Goal: Transaction & Acquisition: Book appointment/travel/reservation

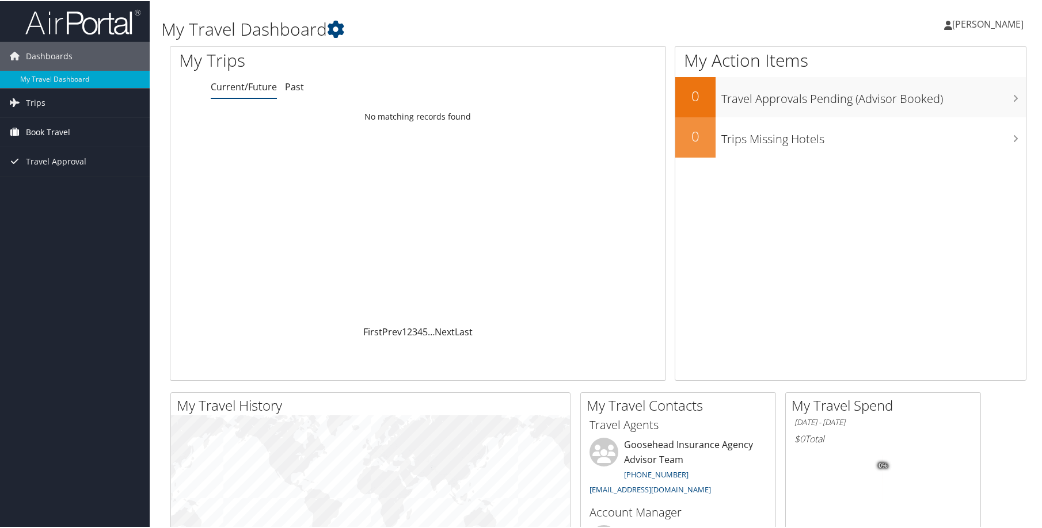
click at [60, 125] on span "Book Travel" at bounding box center [48, 131] width 44 height 29
click at [55, 153] on link "Agent Booking Request" at bounding box center [75, 154] width 150 height 17
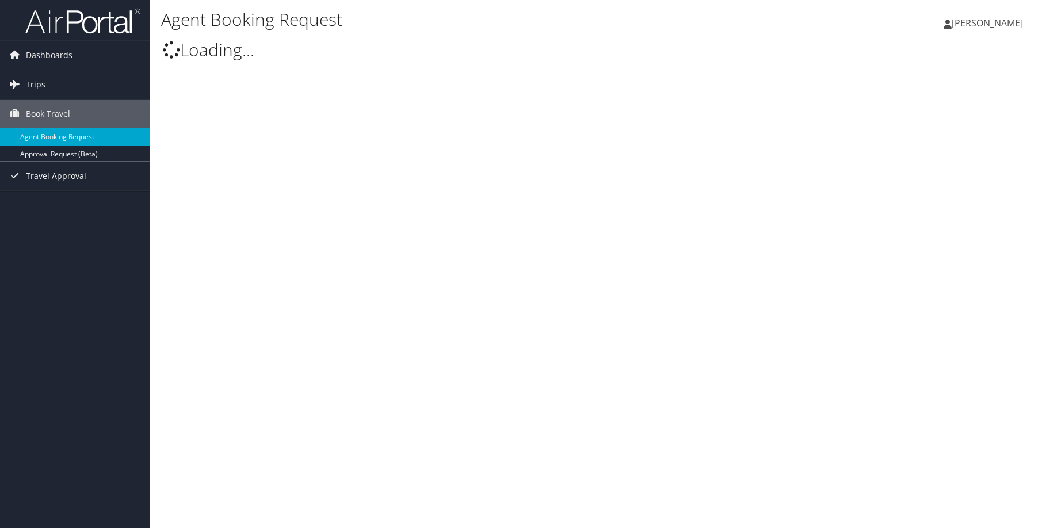
type input "[PERSON_NAME]"
select select "[EMAIL_ADDRESS][DOMAIN_NAME]"
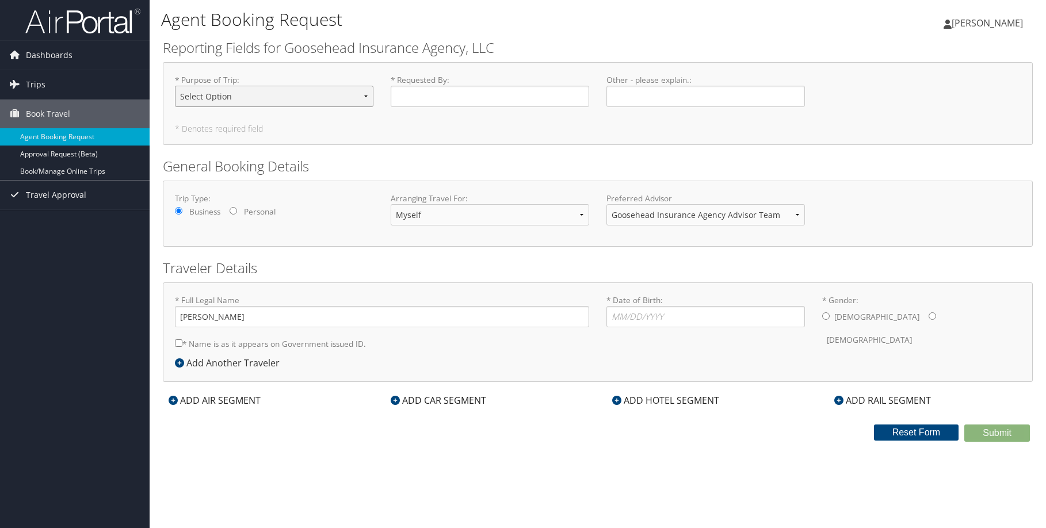
click at [260, 97] on select "Select Option Agency Site Visit - Support Campus Recruiting Visit Carrier Partn…" at bounding box center [274, 96] width 199 height 21
select select "Office Visit - Remote Employee"
click at [175, 86] on select "Select Option Agency Site Visit - Support Campus Recruiting Visit Carrier Partn…" at bounding box center [274, 96] width 199 height 21
click at [425, 95] on input "* Requested By : Required" at bounding box center [490, 96] width 199 height 21
click at [640, 316] on input "* Date of Birth: Invalid Date" at bounding box center [706, 316] width 199 height 21
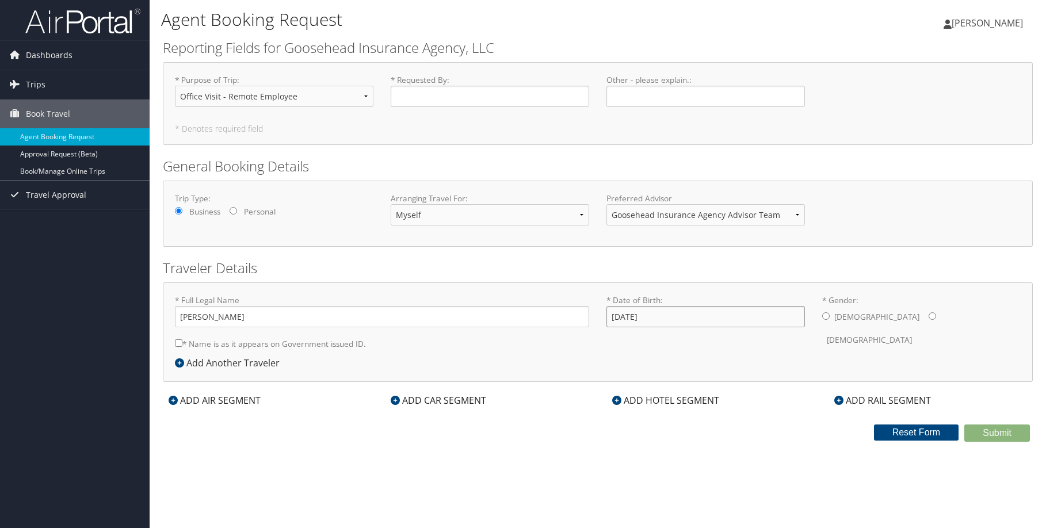
type input "03/16/1988"
click at [929, 316] on input "* Gender: Male Female" at bounding box center [932, 316] width 7 height 7
radio input "true"
drag, startPoint x: 864, startPoint y: 315, endPoint x: 855, endPoint y: 324, distance: 13.0
click at [929, 315] on input "* Gender: Male Female" at bounding box center [932, 316] width 7 height 7
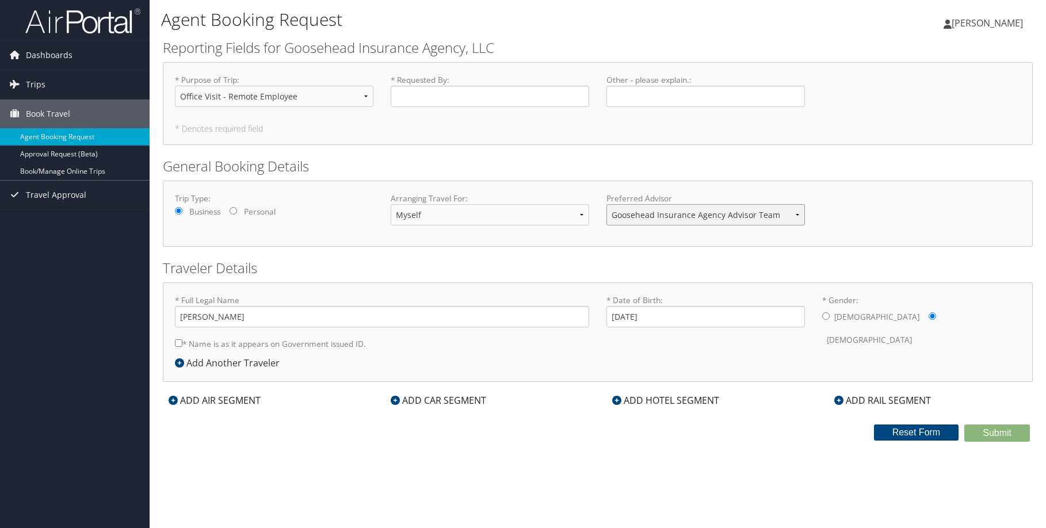
click at [639, 212] on select "Goosehead Insurance Agency Advisor Team" at bounding box center [706, 214] width 199 height 21
click at [607, 204] on select "Goosehead Insurance Agency Advisor Team" at bounding box center [706, 214] width 199 height 21
click at [414, 98] on input "* Requested By : Required" at bounding box center [490, 96] width 199 height 21
click at [223, 402] on div "ADD AIR SEGMENT" at bounding box center [215, 401] width 104 height 14
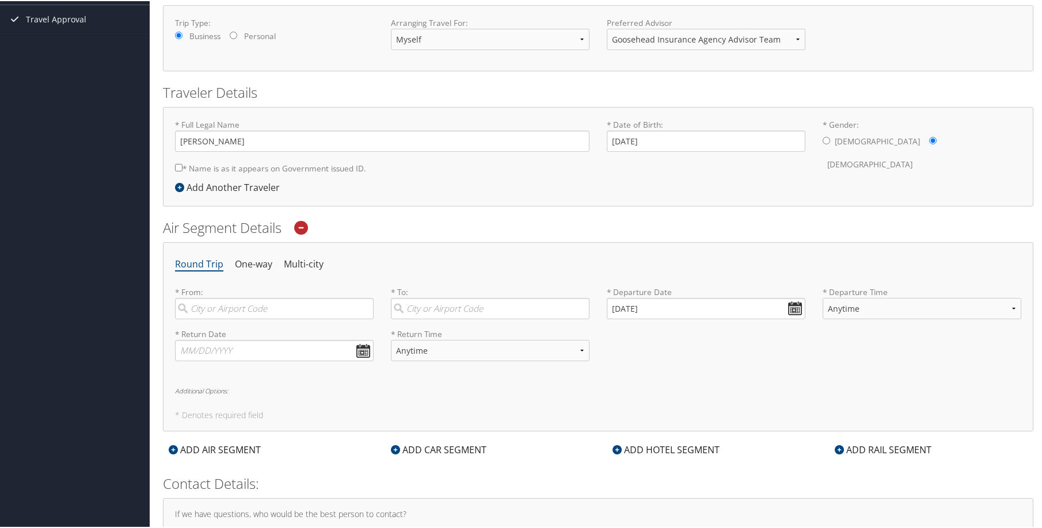
scroll to position [182, 0]
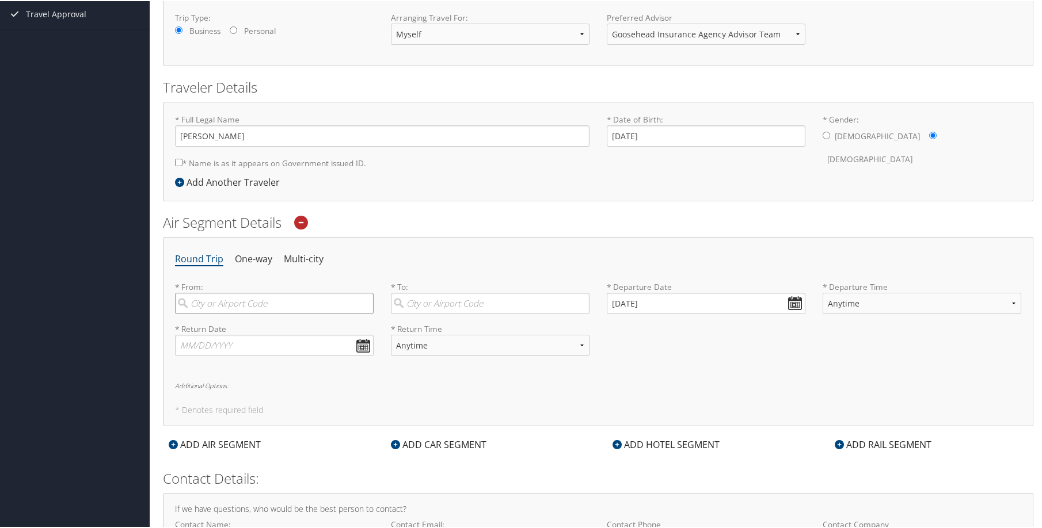
click at [224, 292] on input "search" at bounding box center [274, 302] width 199 height 21
click at [218, 324] on div "New Haven (HVN CT)" at bounding box center [275, 326] width 183 height 15
click at [218, 313] on input "New Haven" at bounding box center [274, 302] width 199 height 21
type input "New Haven (HVN CT)"
drag, startPoint x: 428, startPoint y: 296, endPoint x: 435, endPoint y: 301, distance: 7.8
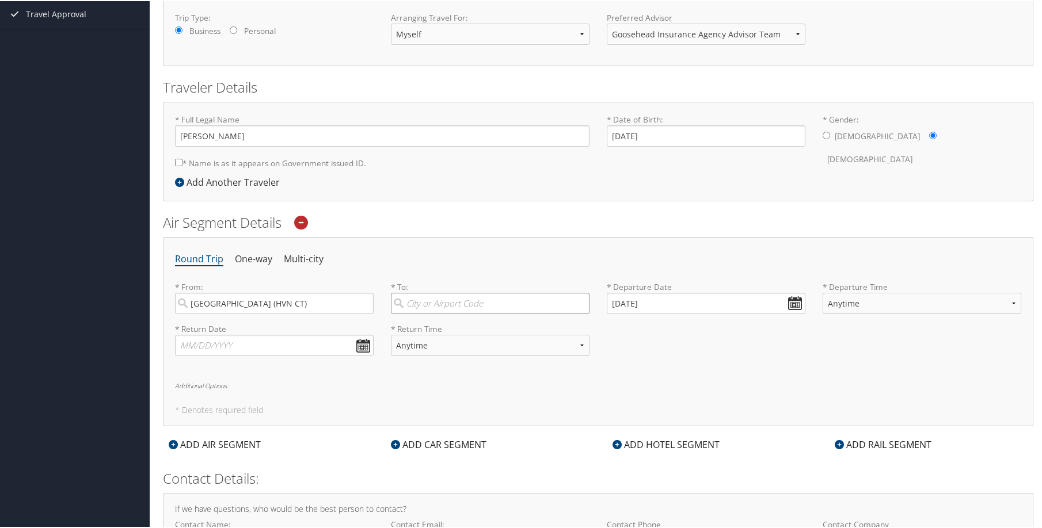
click at [428, 297] on input "search" at bounding box center [490, 302] width 199 height 21
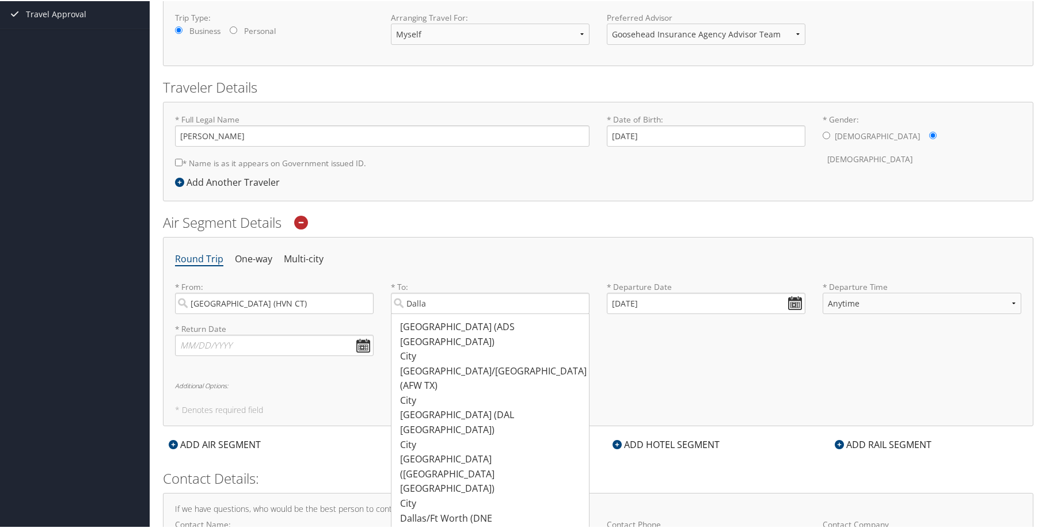
click at [434, 363] on div "Dallas/Fort Worth (AFW TX)" at bounding box center [491, 377] width 183 height 29
click at [434, 313] on input "Dalla" at bounding box center [490, 302] width 199 height 21
type input "Dallas/Fort Worth (AFW TX)"
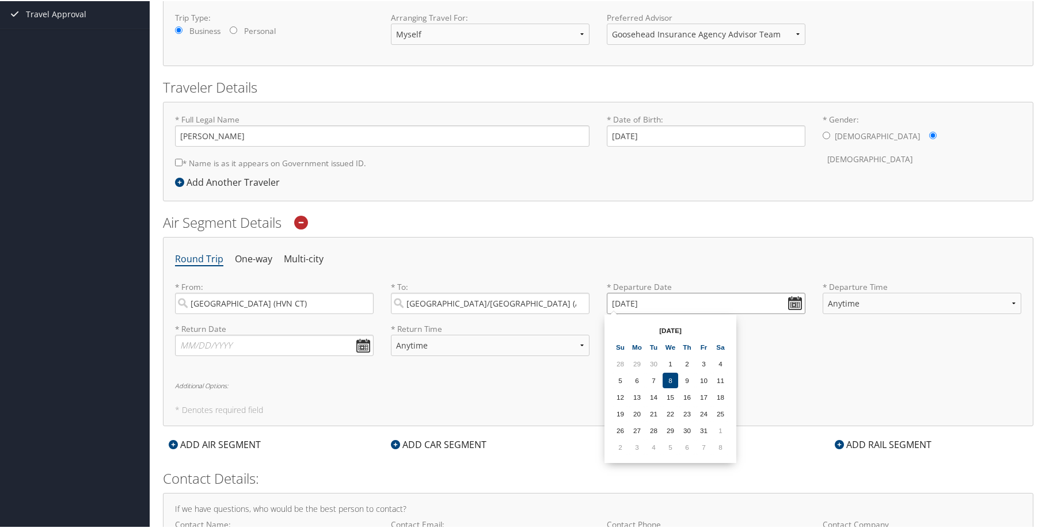
drag, startPoint x: 790, startPoint y: 303, endPoint x: 785, endPoint y: 306, distance: 5.9
click at [790, 303] on input "10/08/2025" at bounding box center [706, 302] width 199 height 21
click at [615, 441] on td "2" at bounding box center [620, 447] width 16 height 16
type input "11/02/2025"
click at [357, 342] on input "text" at bounding box center [274, 344] width 199 height 21
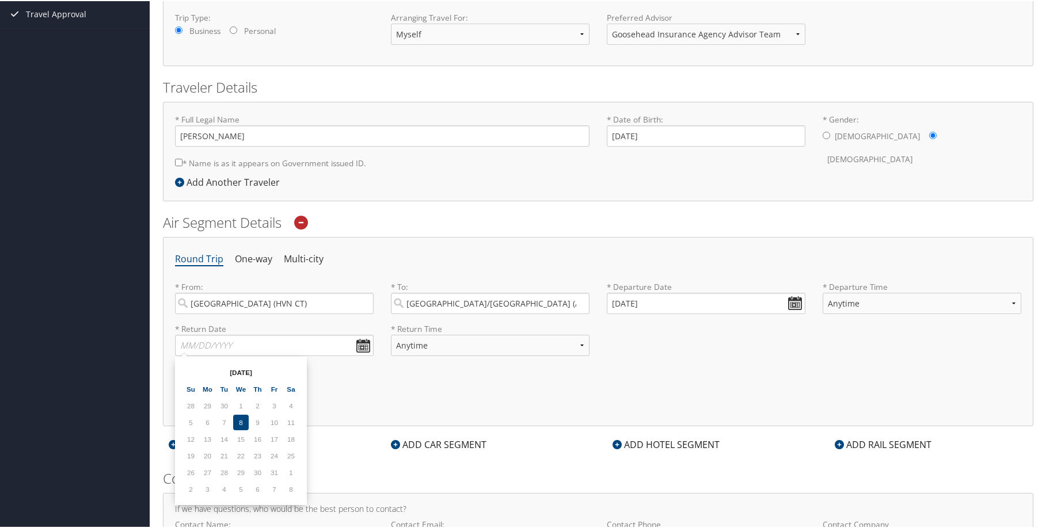
click at [257, 491] on td "6" at bounding box center [258, 489] width 16 height 16
type input "11/06/2025"
click at [440, 350] on select "Anytime Early Morning (5AM-7AM) Morning (7AM-12PM) Afternoon (12PM-5PM) Evening…" at bounding box center [490, 344] width 199 height 21
select select "7AM-12PM"
click at [391, 334] on select "Anytime Early Morning (5AM-7AM) Morning (7AM-12PM) Afternoon (12PM-5PM) Evening…" at bounding box center [490, 344] width 199 height 21
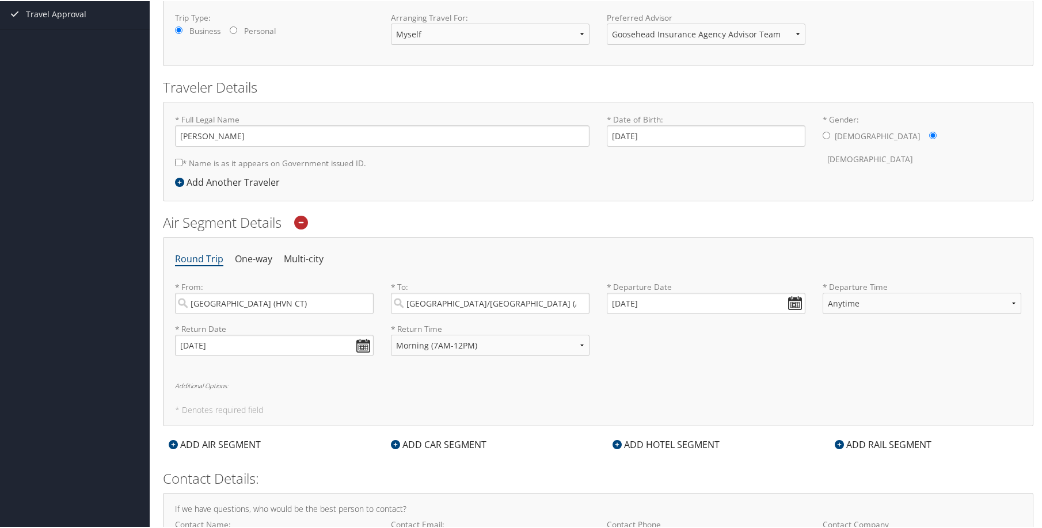
click at [374, 379] on div "Round Trip One-way Multi-city * From: New Haven (HVN CT) Required * To: Dallas/…" at bounding box center [598, 330] width 870 height 189
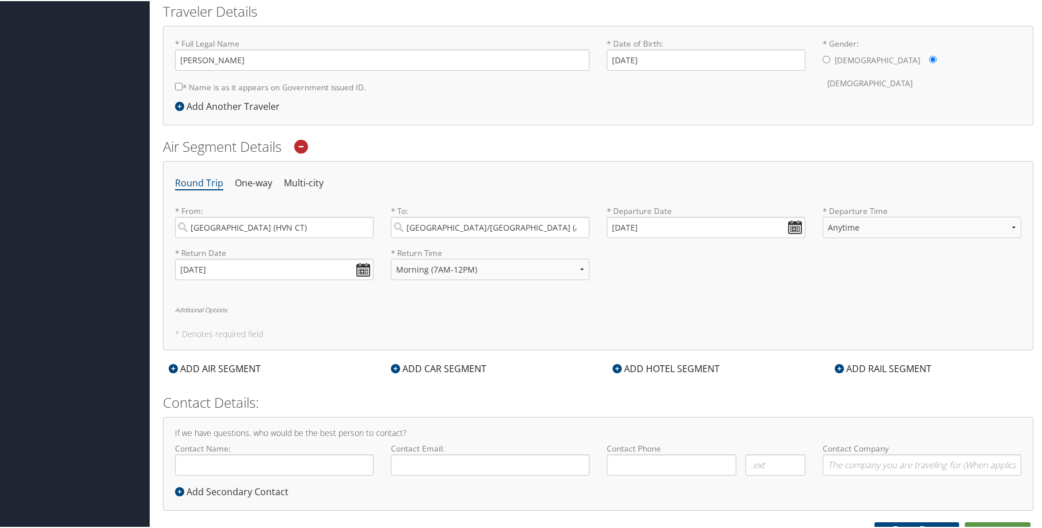
scroll to position [268, 0]
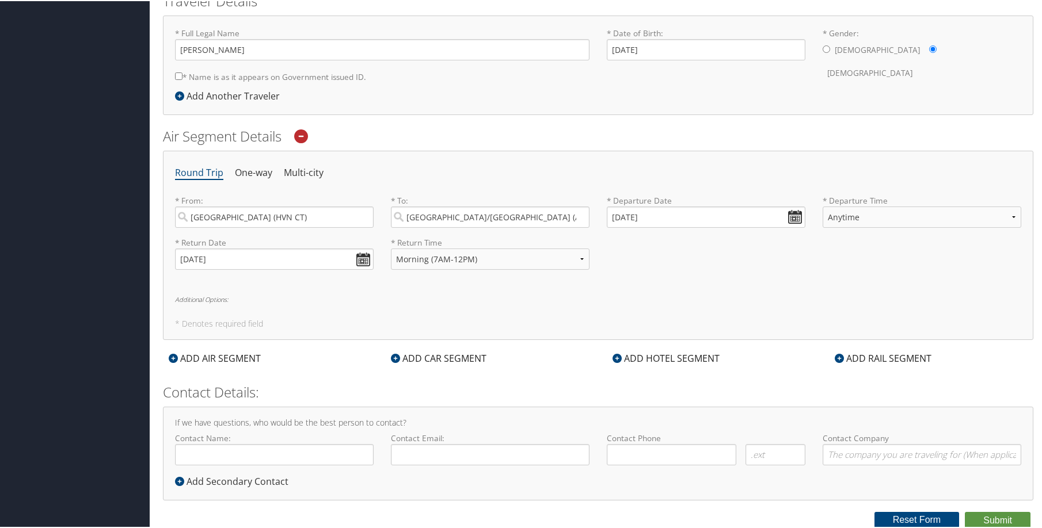
click at [634, 356] on div "ADD HOTEL SEGMENT" at bounding box center [666, 357] width 119 height 14
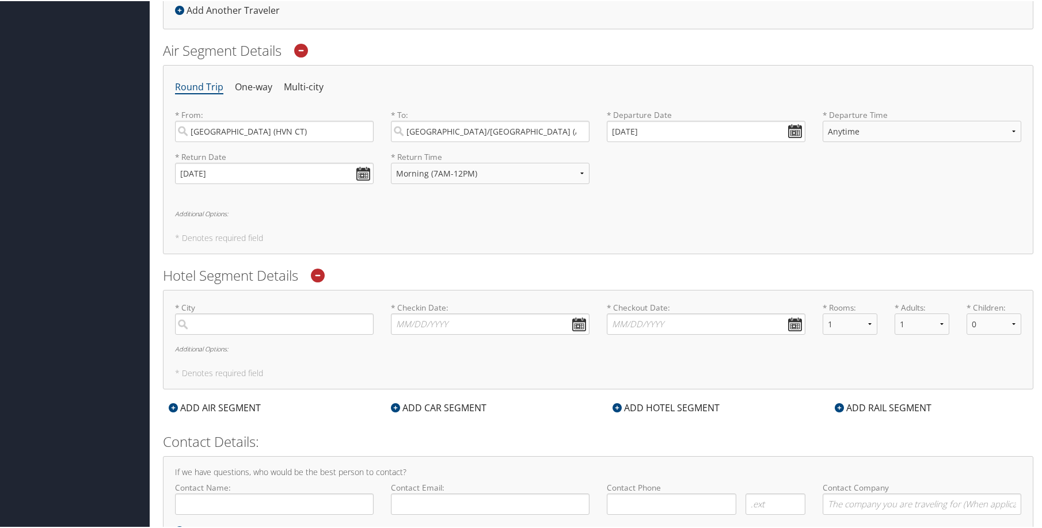
scroll to position [355, 0]
click at [249, 312] on input "search" at bounding box center [274, 321] width 199 height 21
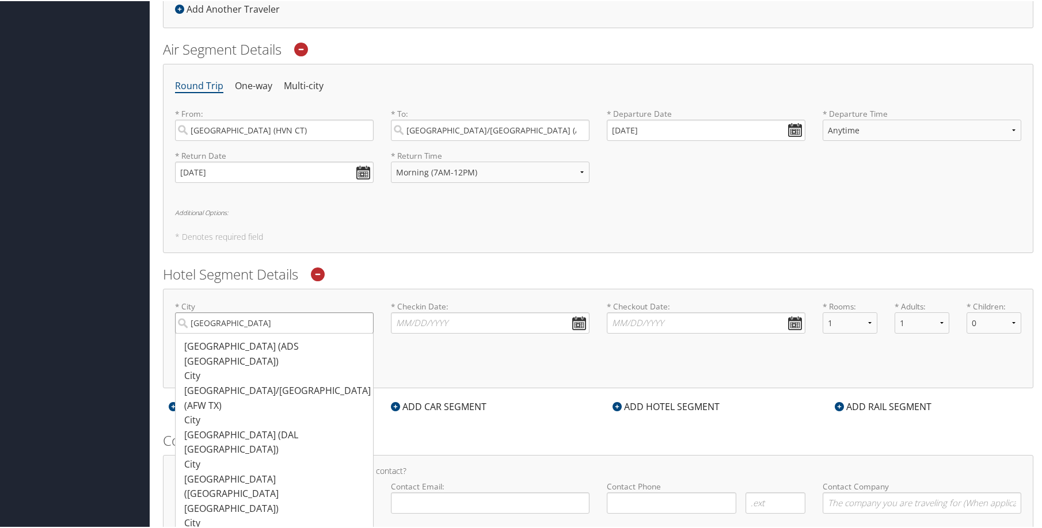
drag, startPoint x: 219, startPoint y: 319, endPoint x: 166, endPoint y: 318, distance: 53.0
click at [166, 318] on div "* City Dallas Dallas (ADS TX) City 185 185 Dallas/Fort Worth (AFW TX) City 237 …" at bounding box center [274, 321] width 216 height 42
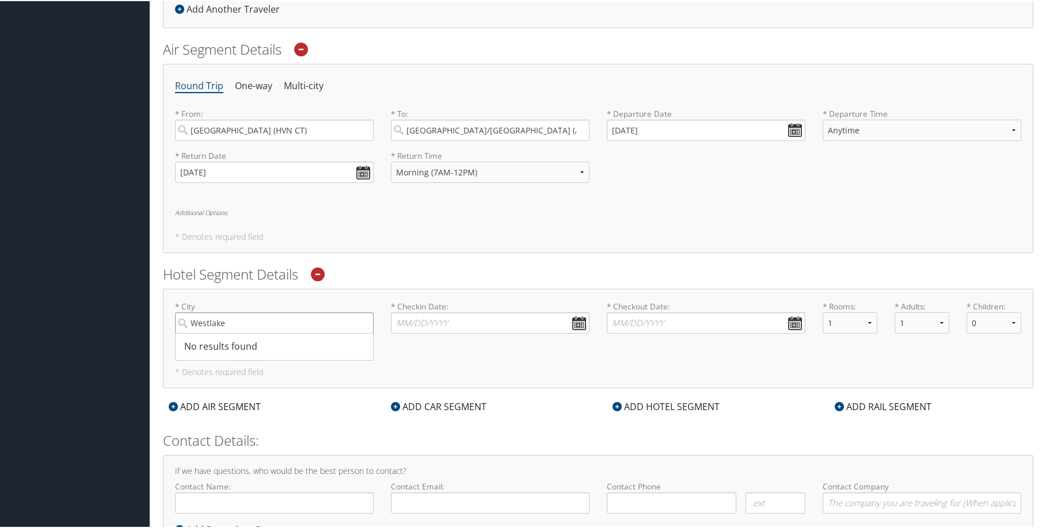
drag, startPoint x: 191, startPoint y: 317, endPoint x: 176, endPoint y: 317, distance: 15.0
click at [176, 317] on input "Westlake" at bounding box center [274, 321] width 199 height 21
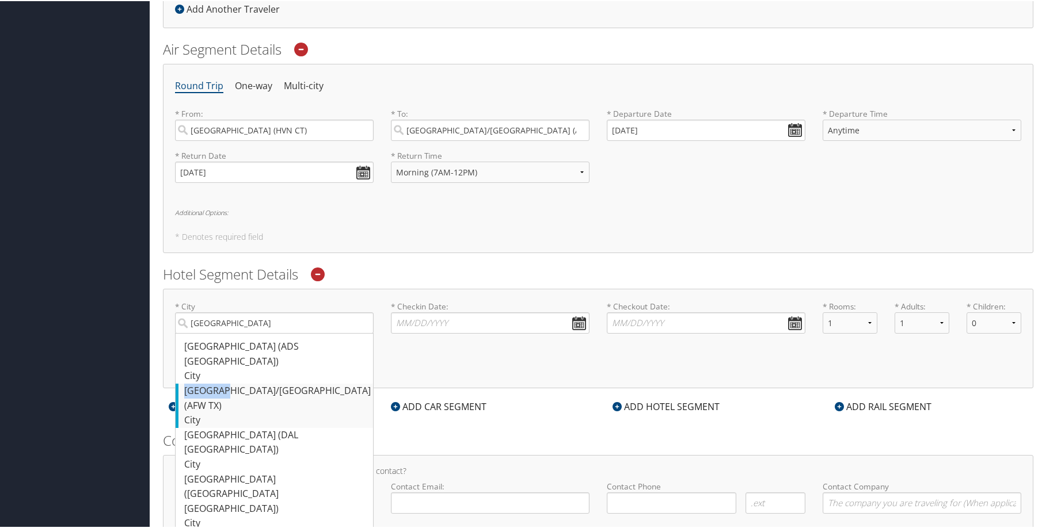
drag, startPoint x: 218, startPoint y: 364, endPoint x: 219, endPoint y: 374, distance: 9.9
click at [219, 374] on ul "Dallas (ADS TX) City 185 185 Dallas/Fort Worth (AFW TX) City 237 237 Dallas (DA…" at bounding box center [274, 456] width 199 height 249
click at [221, 383] on div "Dallas/Fort Worth (AFW TX)" at bounding box center [275, 397] width 183 height 29
click at [221, 333] on input "Dallas" at bounding box center [274, 321] width 199 height 21
type input "Dallas/Fort Worth"
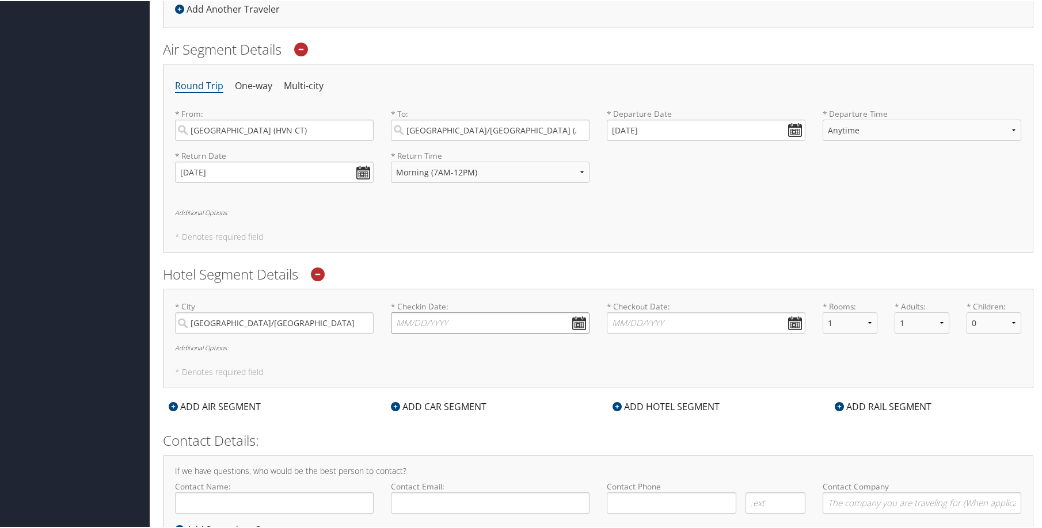
click at [461, 319] on input "* Checkin Date: Dates must be valid" at bounding box center [490, 321] width 199 height 21
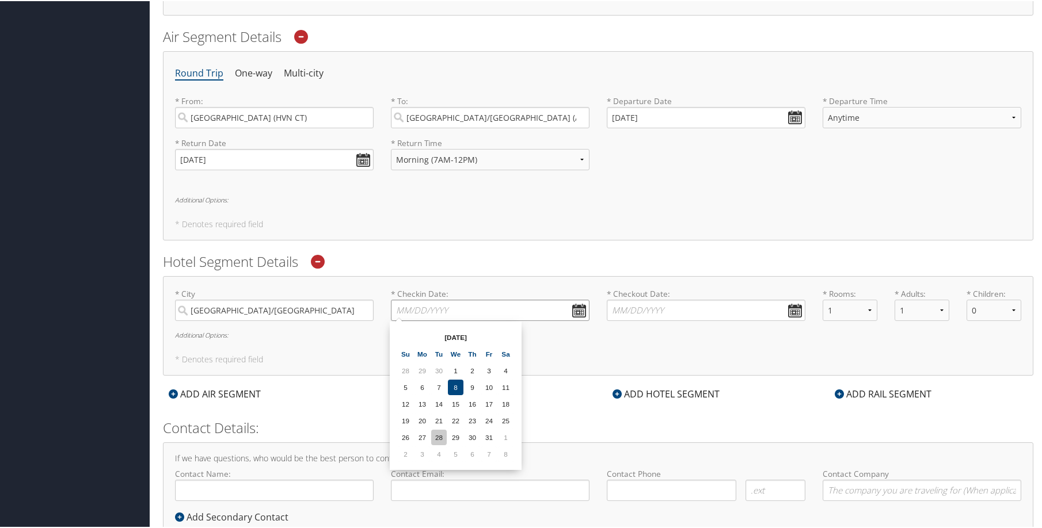
scroll to position [379, 0]
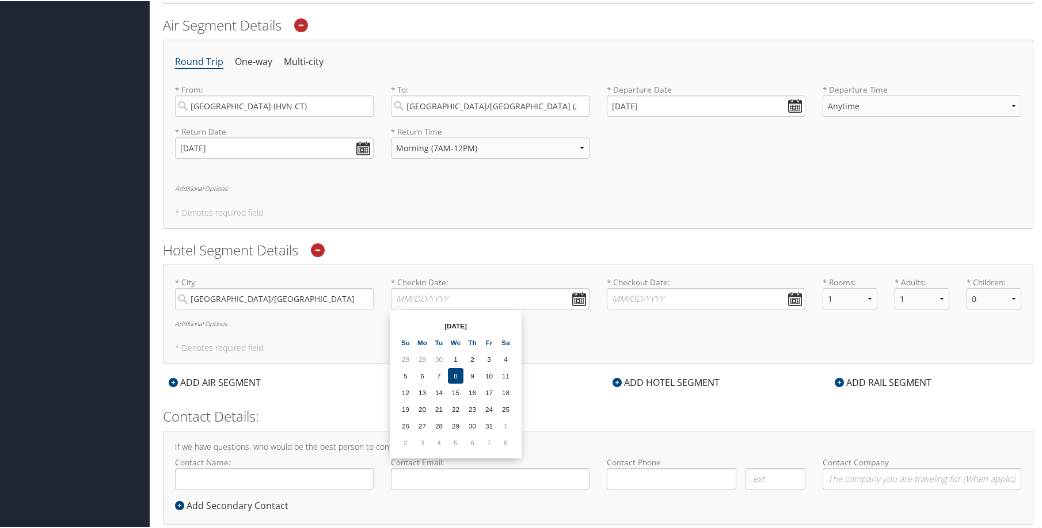
drag, startPoint x: 409, startPoint y: 439, endPoint x: 413, endPoint y: 429, distance: 10.8
click at [408, 439] on td "2" at bounding box center [406, 442] width 16 height 16
type input "11/02/2025"
click at [642, 294] on input "* Checkout Date: Dates must be valid" at bounding box center [706, 297] width 199 height 21
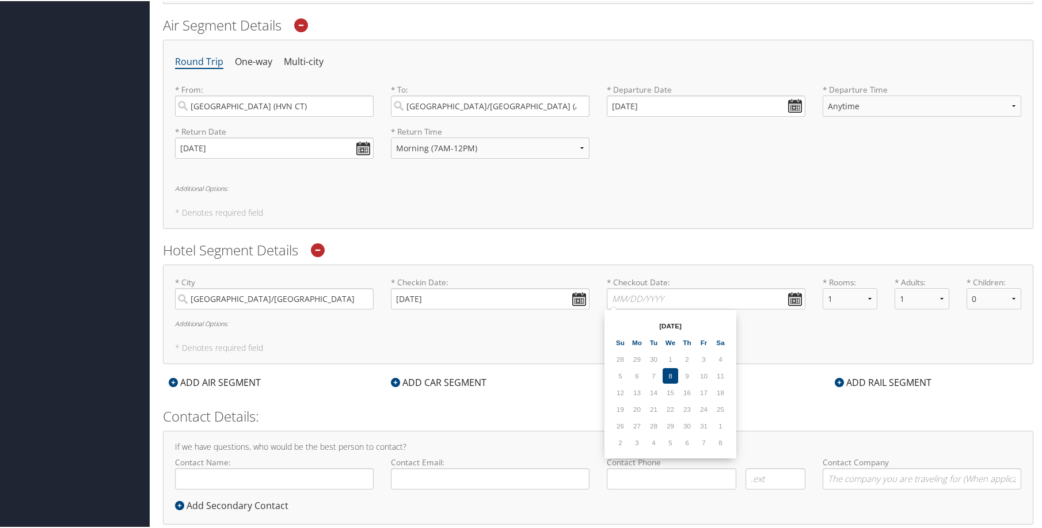
click at [688, 440] on td "6" at bounding box center [687, 442] width 16 height 16
type input "11/06/2025"
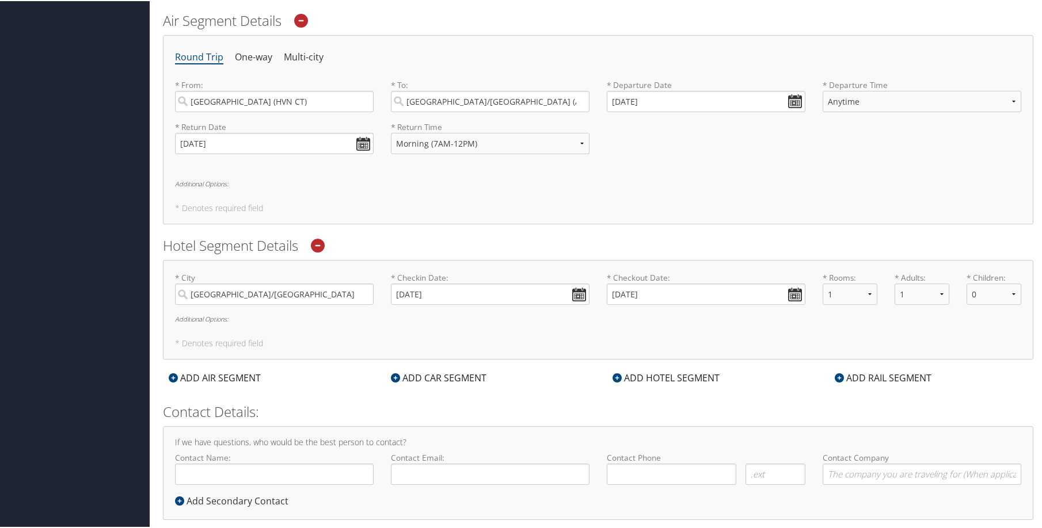
scroll to position [403, 0]
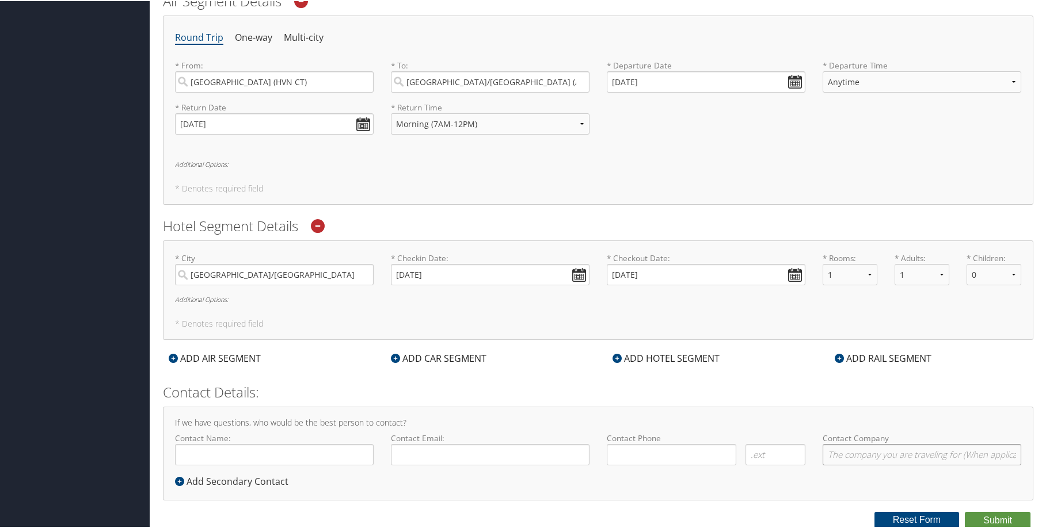
click at [856, 454] on input "Contact Company" at bounding box center [921, 453] width 199 height 21
click at [295, 459] on input "Contact Name:" at bounding box center [274, 453] width 199 height 21
type input "Katie Rivera"
type input "katie.rivera@goosehead.com"
type input "(203) 376-0774"
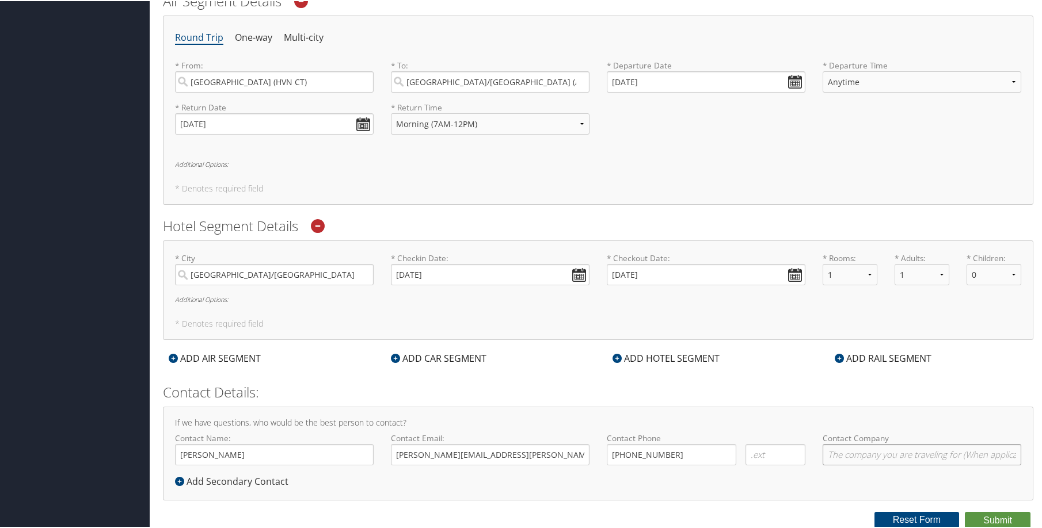
click at [836, 455] on input "Contact Company" at bounding box center [921, 453] width 199 height 21
type input "Goosehead Insurance"
click at [989, 515] on button "Submit" at bounding box center [998, 519] width 66 height 17
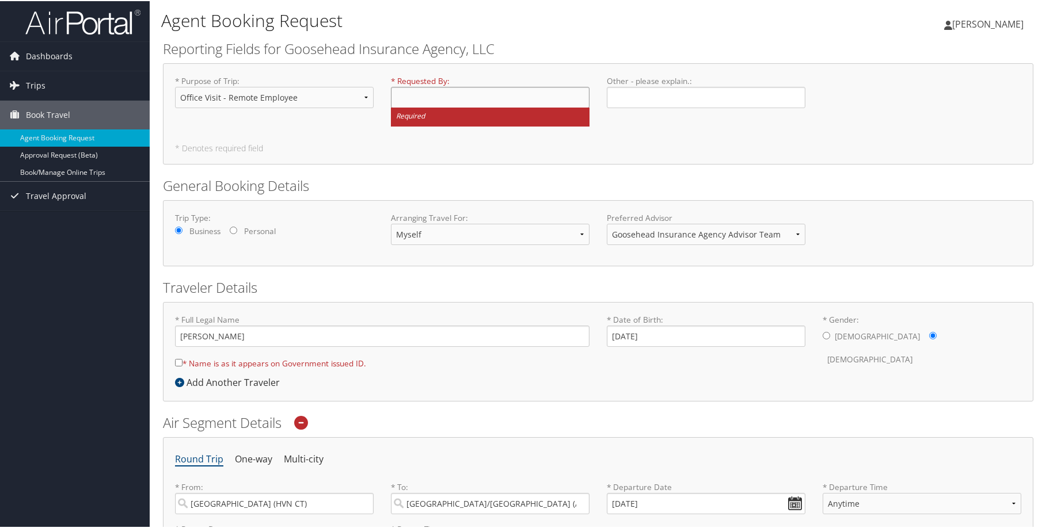
click at [405, 96] on input "* Requested By : Required" at bounding box center [490, 96] width 199 height 21
type input "Todd Levin"
click at [403, 153] on div "* Purpose of Trip : Select Option Agency Site Visit - Support Campus Recruiting…" at bounding box center [598, 112] width 870 height 101
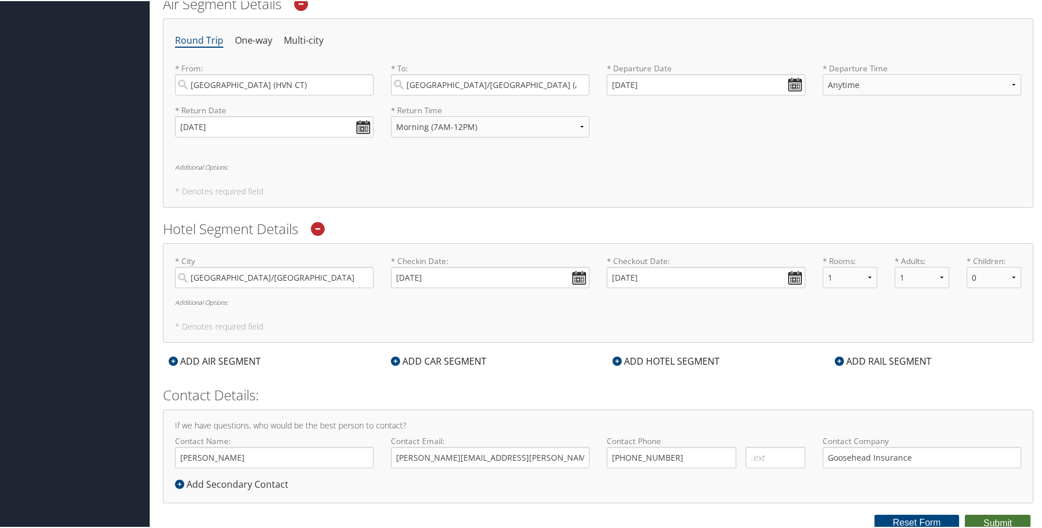
scroll to position [79, 0]
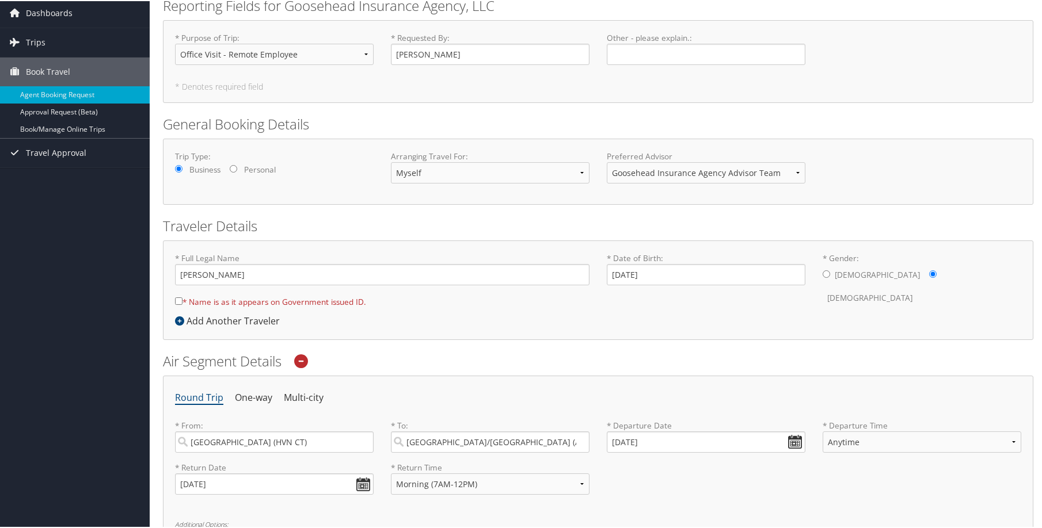
scroll to position [31, 0]
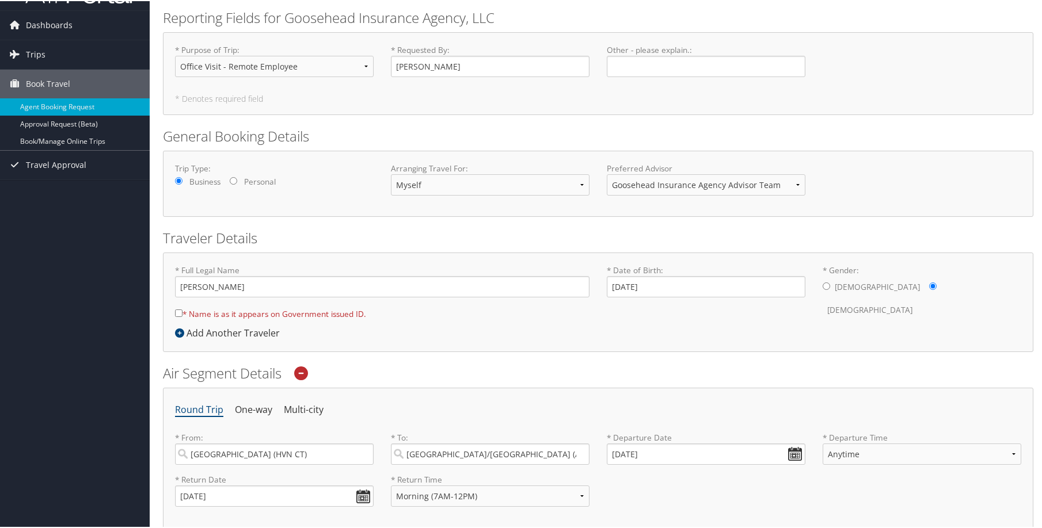
click at [177, 310] on input "* Name is as it appears on Government issued ID." at bounding box center [178, 311] width 7 height 7
checkbox input "true"
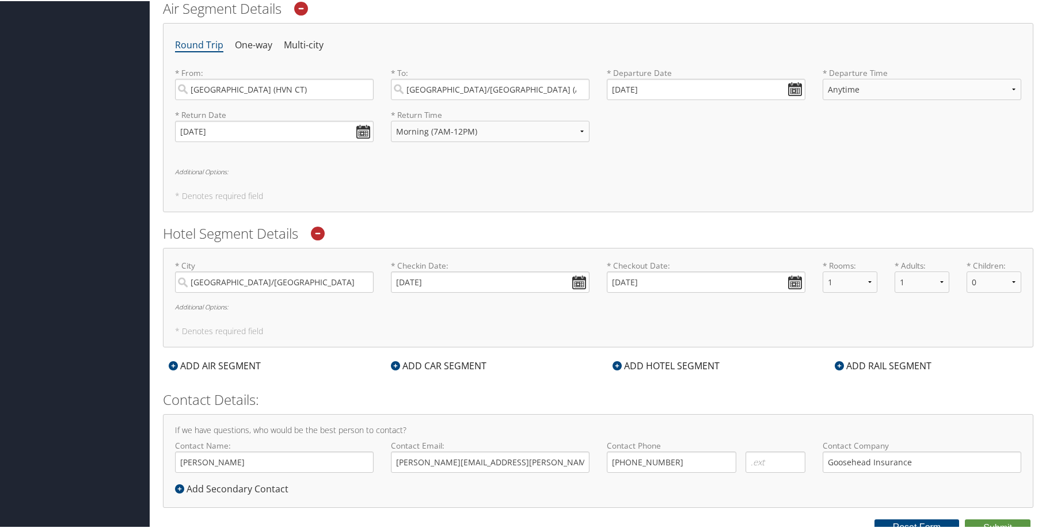
scroll to position [403, 0]
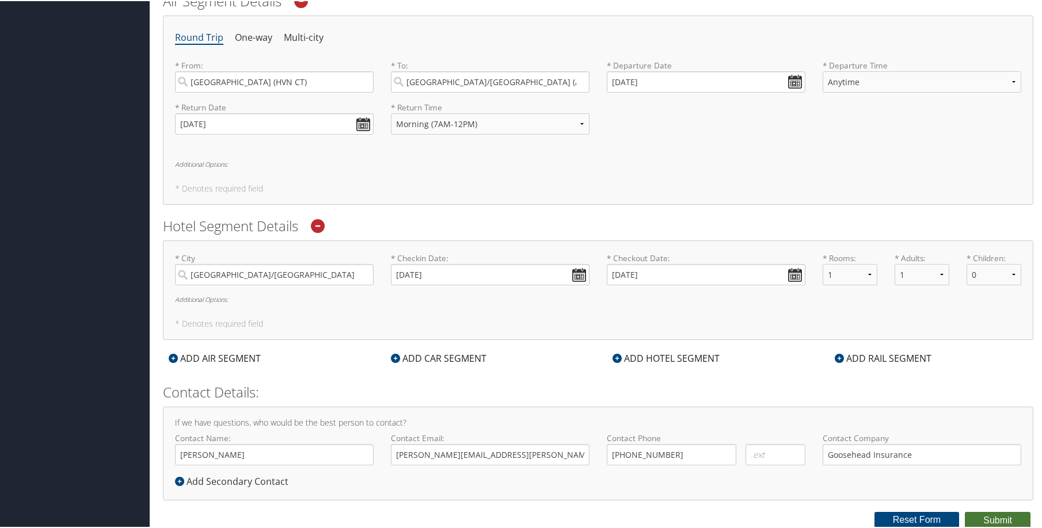
click at [971, 512] on button "Submit" at bounding box center [998, 519] width 66 height 17
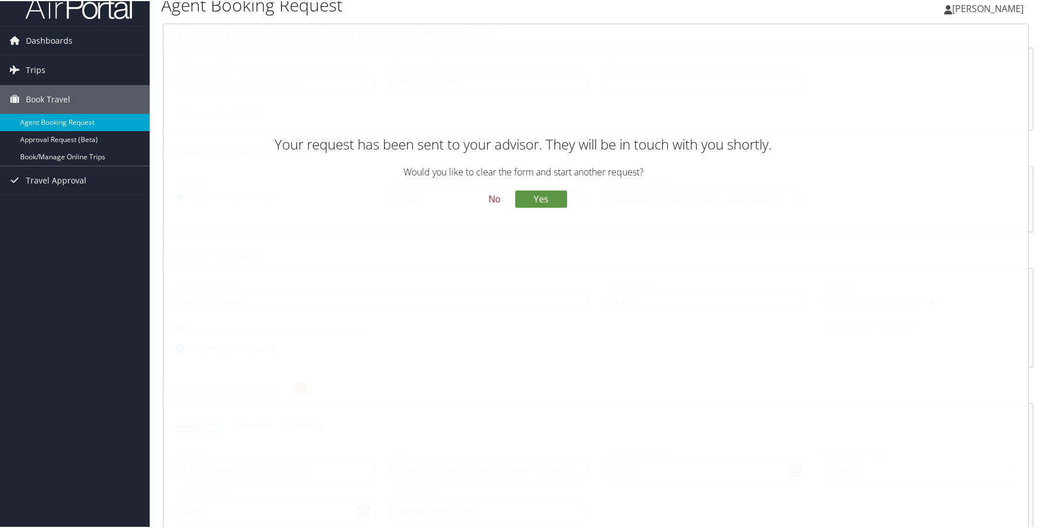
scroll to position [0, 0]
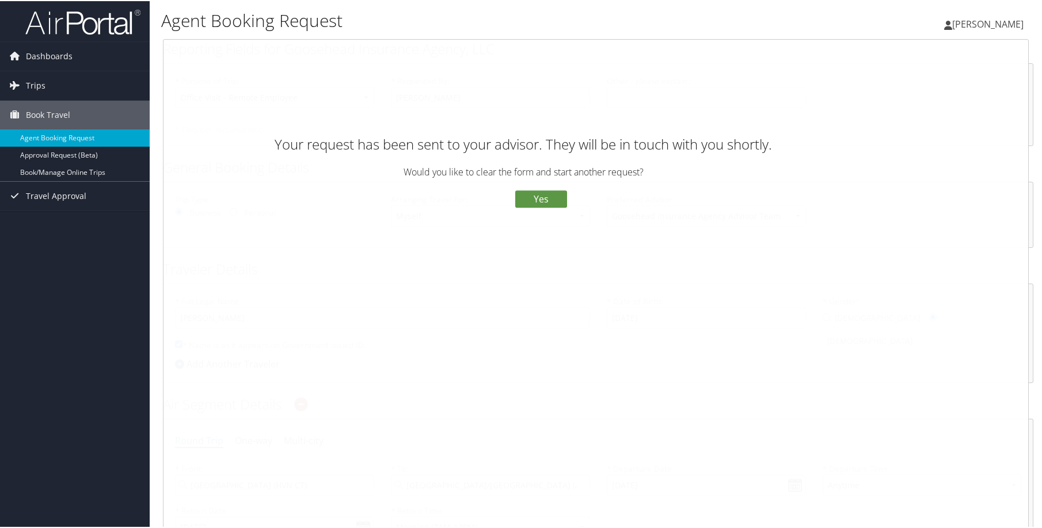
click at [487, 202] on button "No" at bounding box center [494, 199] width 30 height 20
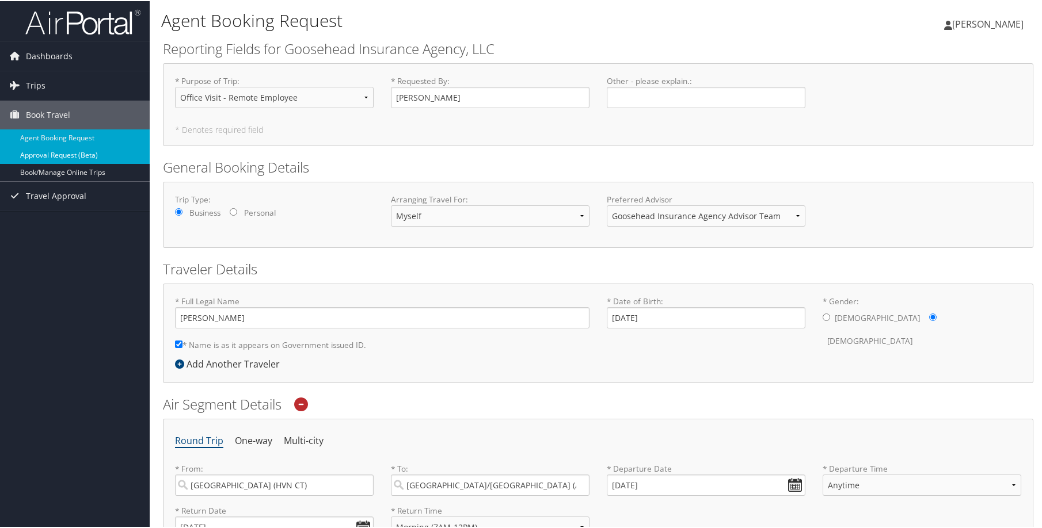
click at [82, 151] on link "Approval Request (Beta)" at bounding box center [75, 154] width 150 height 17
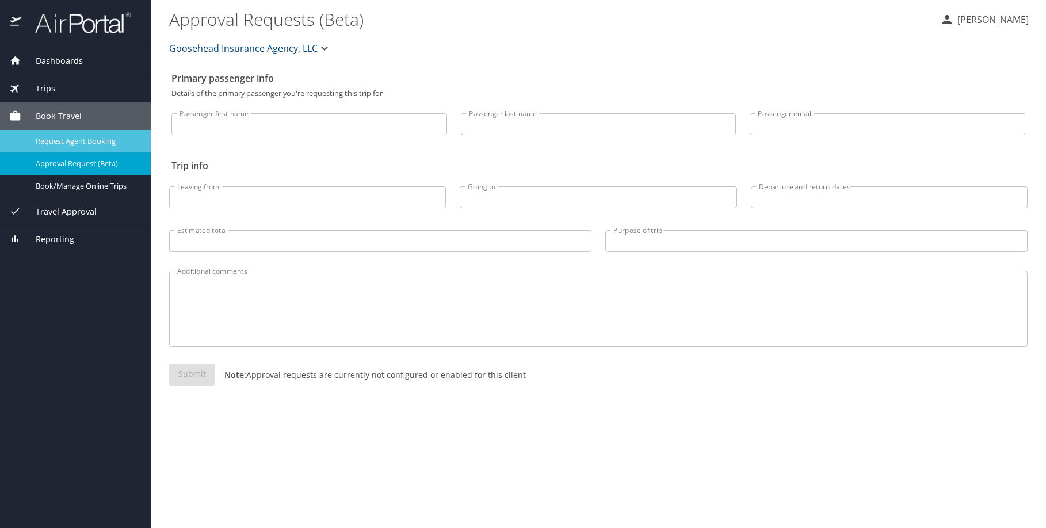
click at [100, 139] on span "Request Agent Booking" at bounding box center [86, 141] width 101 height 11
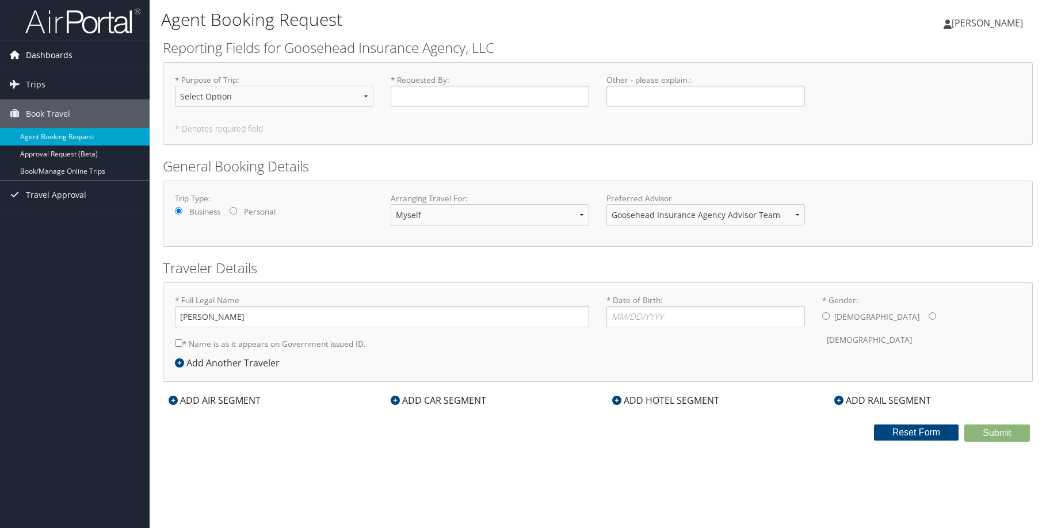
click at [36, 55] on span "Dashboards" at bounding box center [49, 55] width 47 height 29
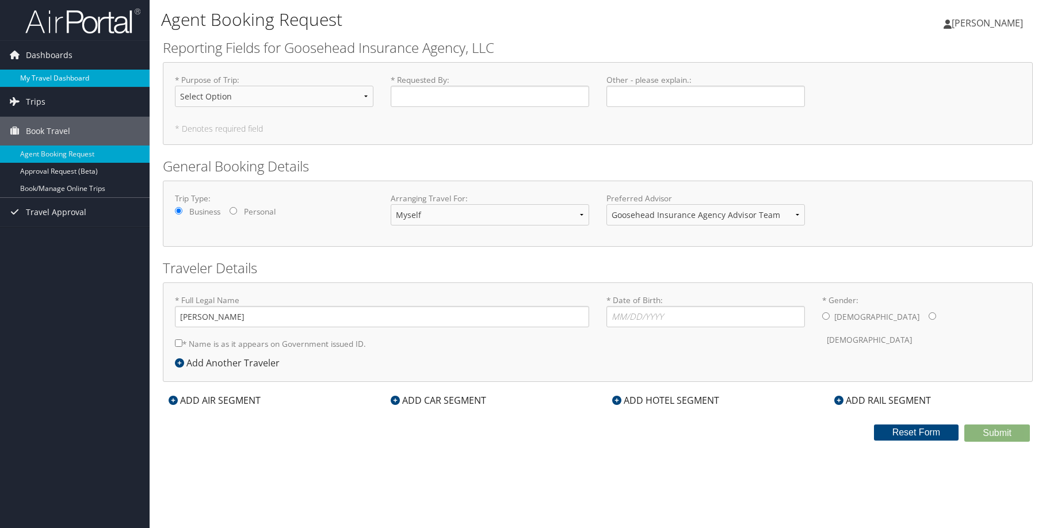
click at [60, 79] on link "My Travel Dashboard" at bounding box center [75, 78] width 150 height 17
